Goal: Find contact information: Find contact information

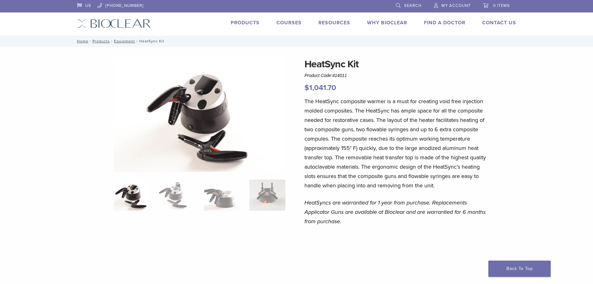
click at [310, 61] on h1 "HeatSync Kit" at bounding box center [396, 64] width 183 height 15
click at [495, 21] on link "Contact Us" at bounding box center [500, 23] width 34 height 6
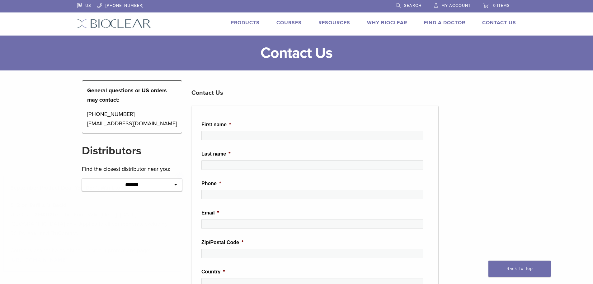
scroll to position [218, 0]
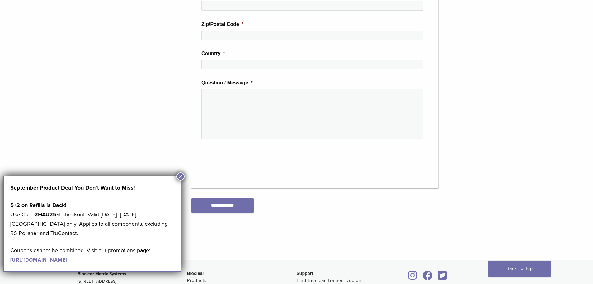
click at [182, 179] on button "×" at bounding box center [181, 176] width 8 height 8
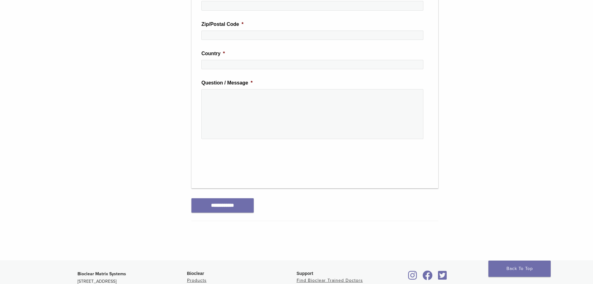
scroll to position [343, 0]
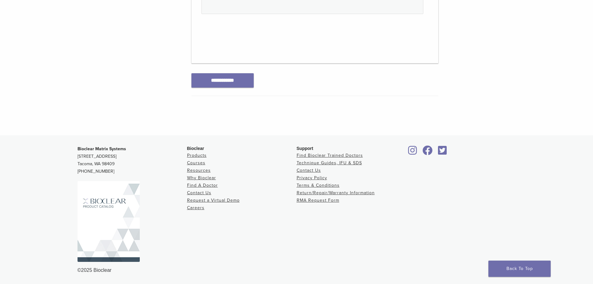
click at [101, 173] on p "Bioclear Matrix Systems [STREET_ADDRESS] [PHONE_NUMBER]" at bounding box center [133, 160] width 110 height 30
drag, startPoint x: 113, startPoint y: 171, endPoint x: 76, endPoint y: 150, distance: 42.7
click at [76, 150] on div "Bioclear Matrix Systems [STREET_ADDRESS] [PHONE_NUMBER] Bioclear Products Cours…" at bounding box center [297, 209] width 449 height 139
copy p "Bioclear Matrix Systems [STREET_ADDRESS] [PHONE_NUMBER]"
